Goal: Navigation & Orientation: Find specific page/section

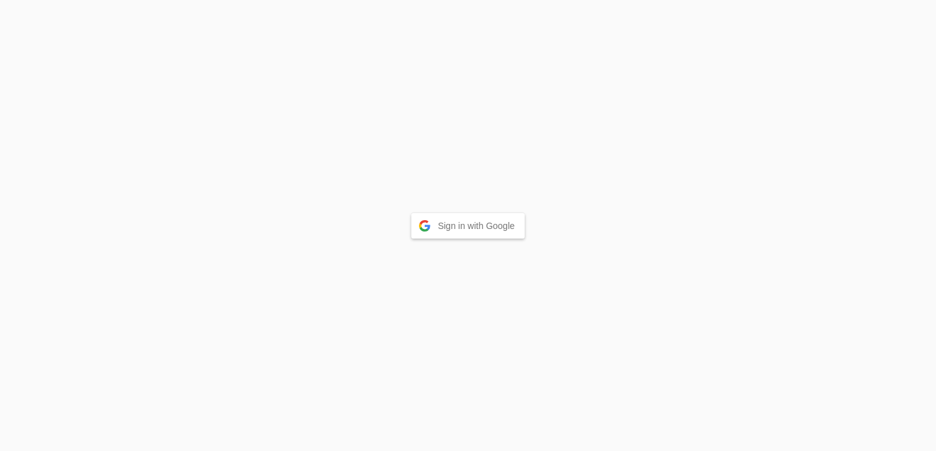
click at [454, 223] on button "Sign in with Google" at bounding box center [468, 225] width 114 height 25
